Goal: Information Seeking & Learning: Learn about a topic

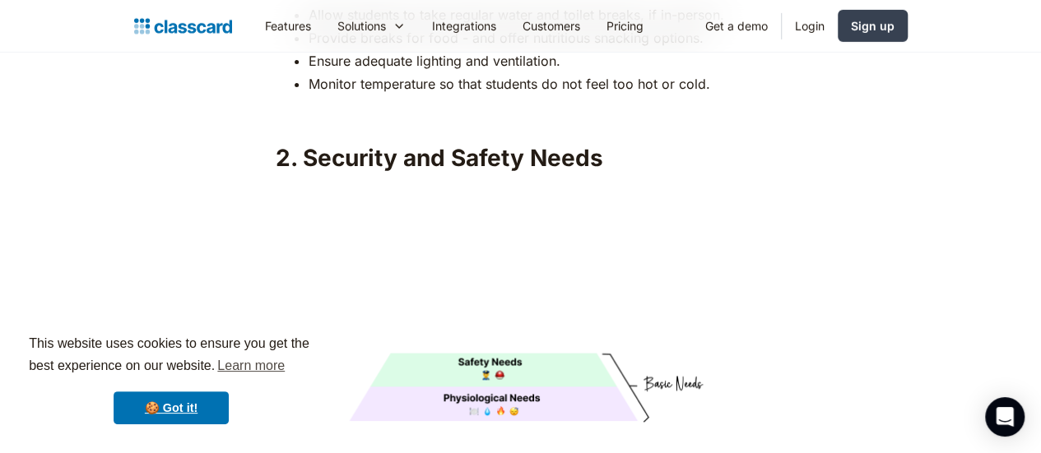
scroll to position [2771, 0]
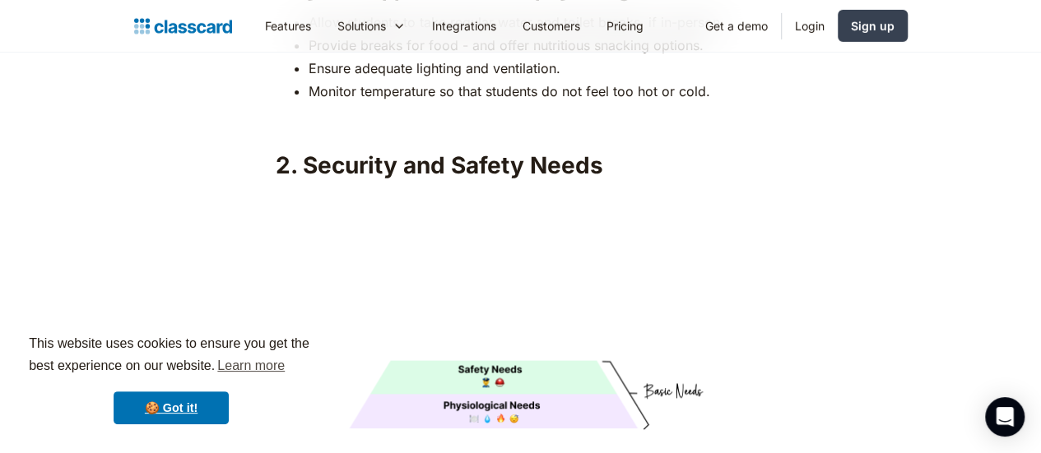
scroll to position [2713, 0]
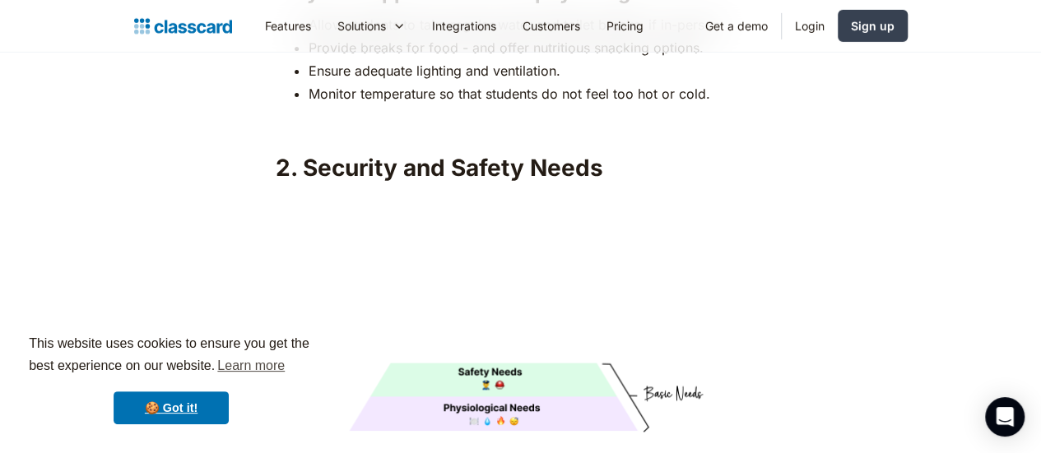
drag, startPoint x: 480, startPoint y: 284, endPoint x: 379, endPoint y: 239, distance: 110.6
click at [379, 239] on img at bounding box center [521, 314] width 491 height 245
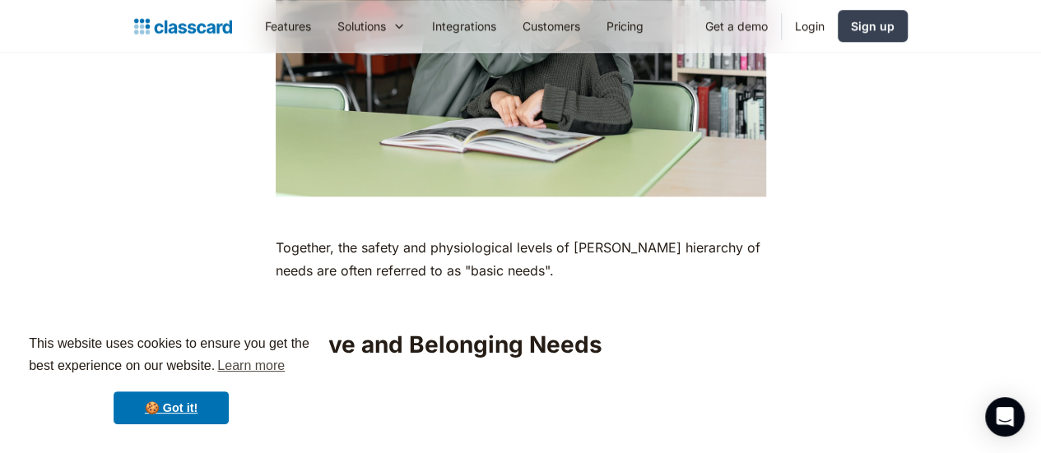
scroll to position [3837, 0]
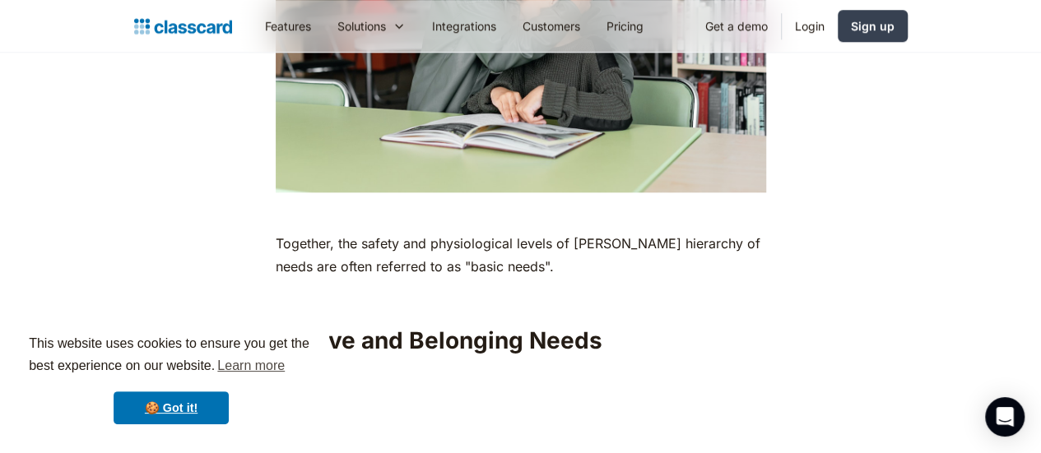
drag, startPoint x: 379, startPoint y: 239, endPoint x: 334, endPoint y: 251, distance: 45.9
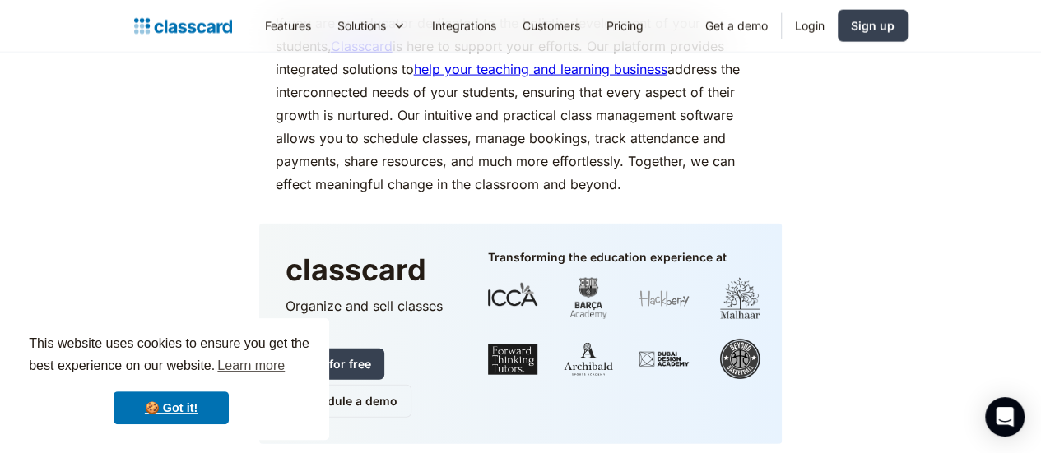
scroll to position [8008, 0]
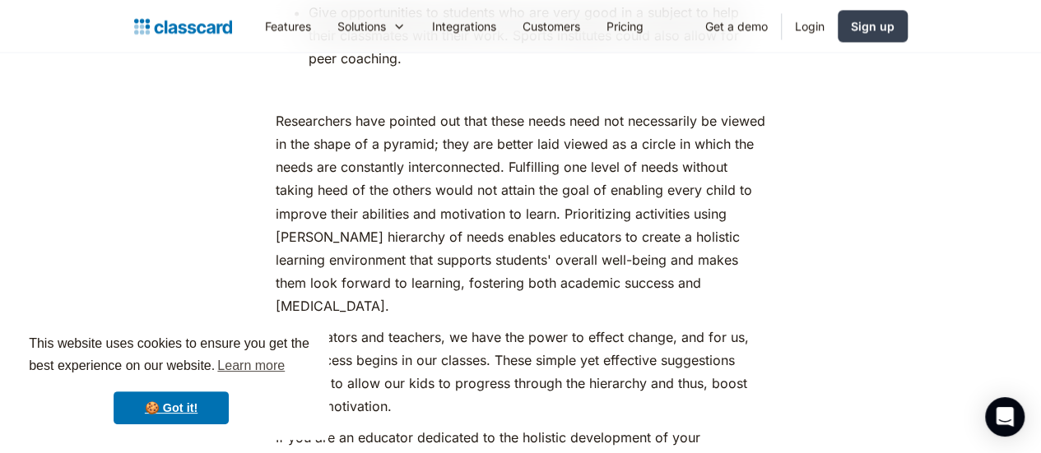
scroll to position [7595, 0]
